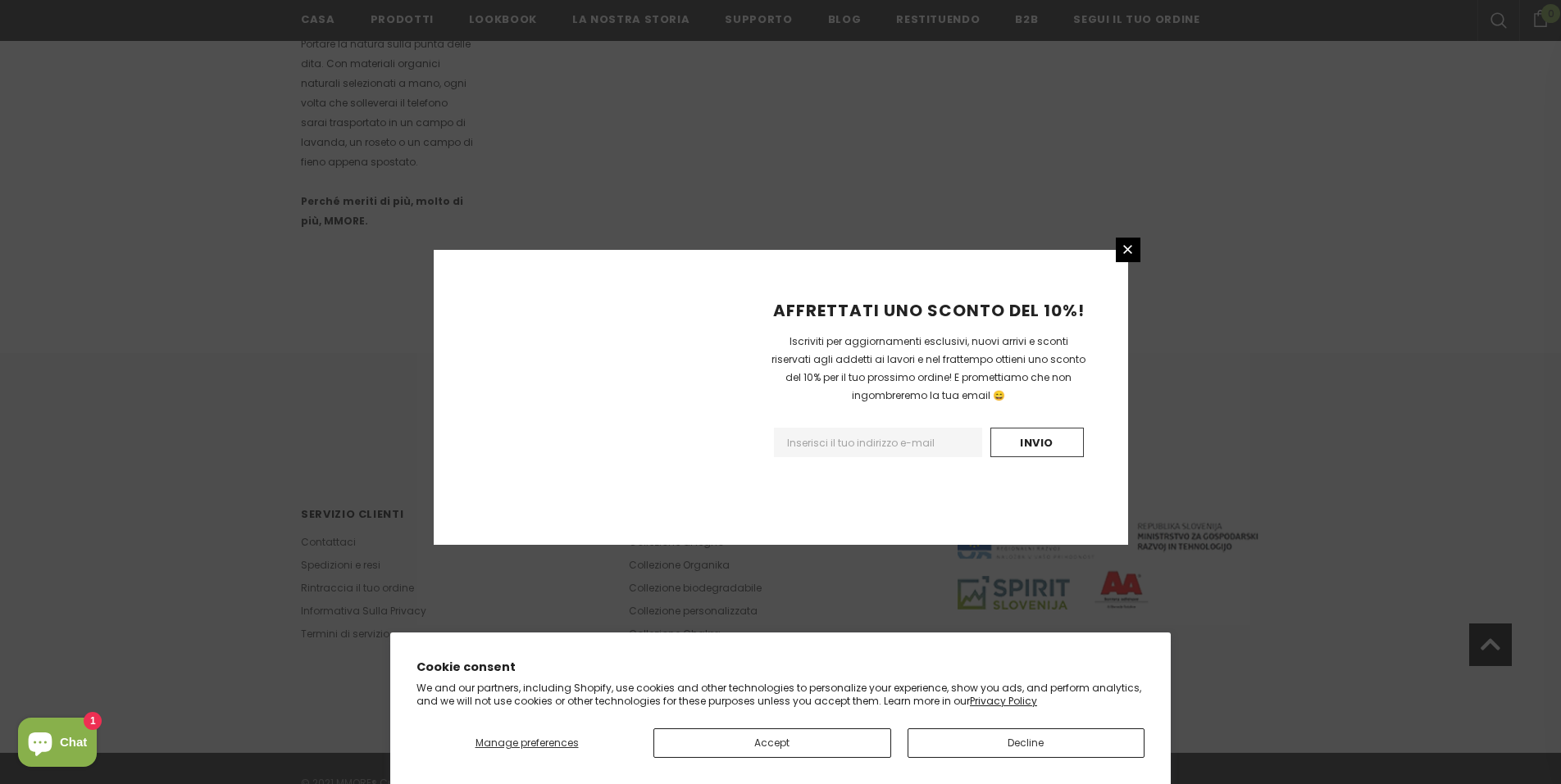
scroll to position [1049, 0]
